Goal: Unclear: Browse casually

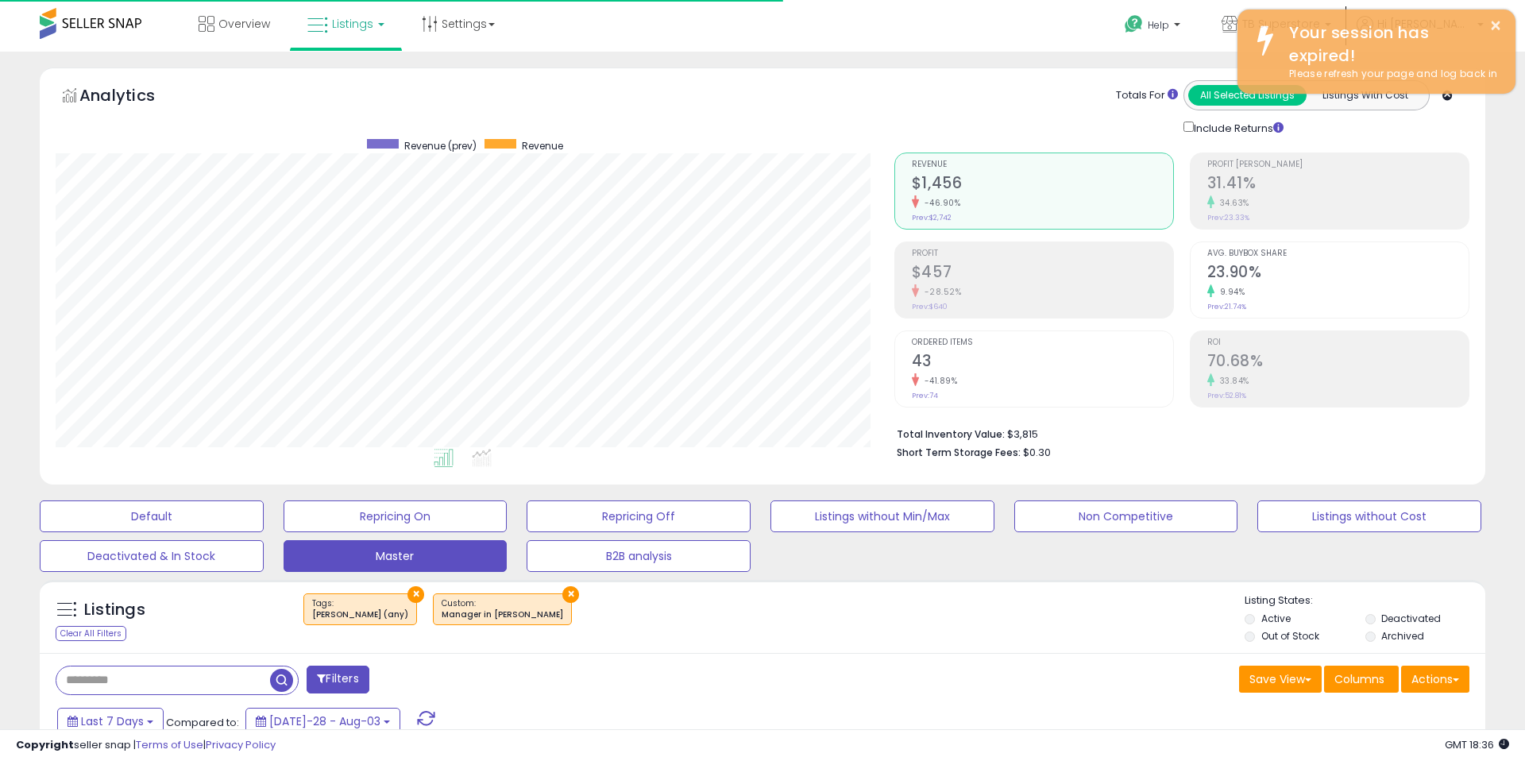
scroll to position [326, 839]
